Goal: Complete application form

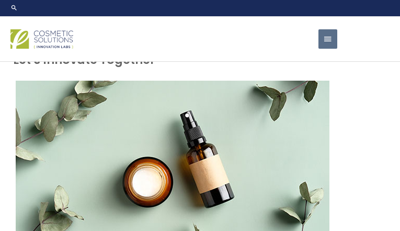
select select
type input "ZRqOctJa"
type input "JRJNWriLkEhaPg"
type input "[EMAIL_ADDRESS][DOMAIN_NAME]"
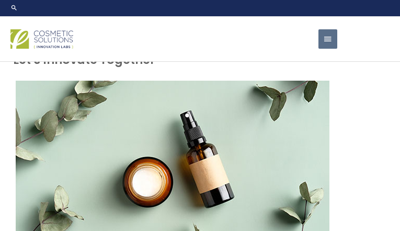
type input "8081955988"
type input "qiVUDHbDihRzz"
select select "[GEOGRAPHIC_DATA]"
select select
